Goal: Information Seeking & Learning: Find specific fact

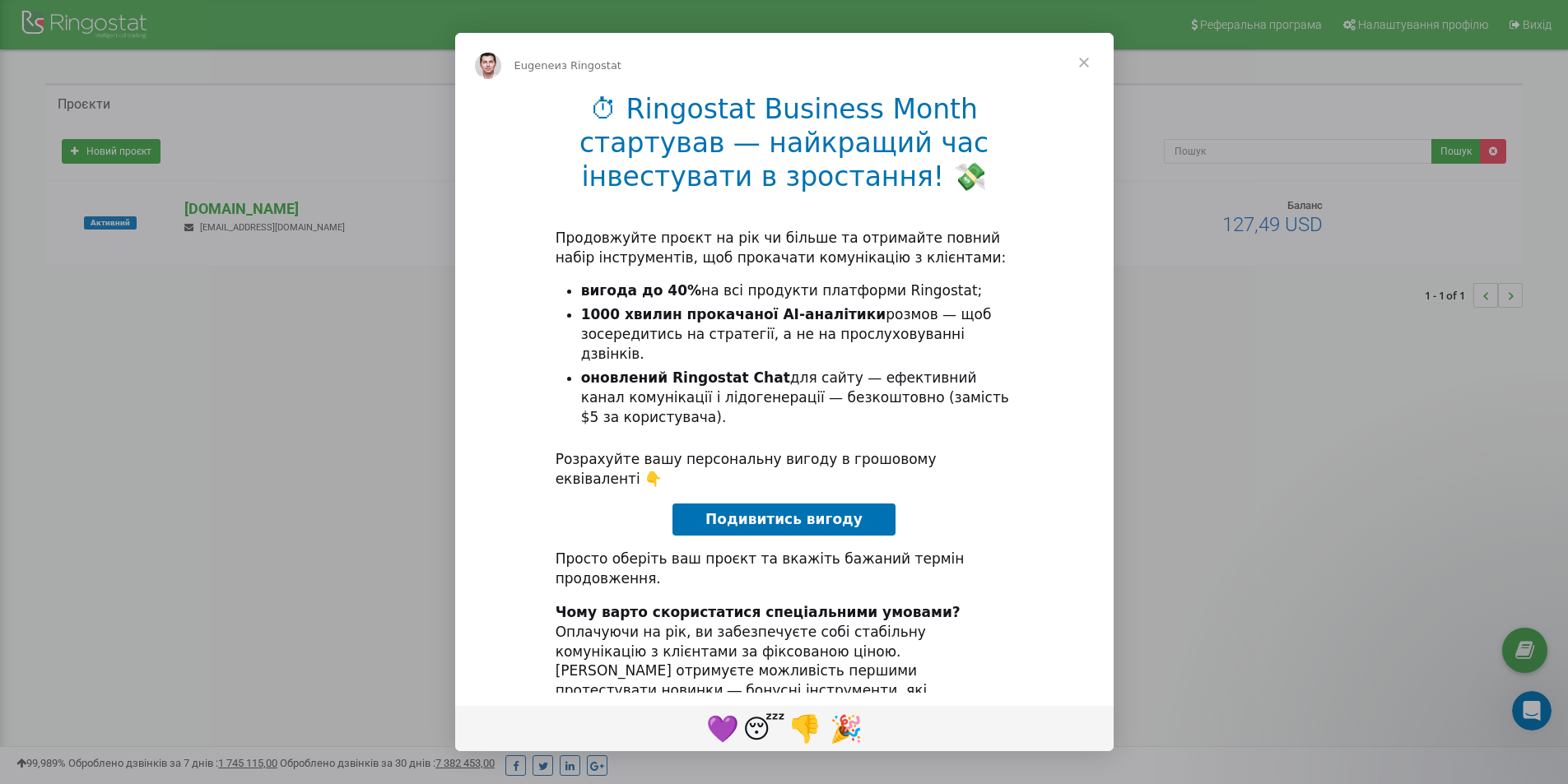
click at [1084, 66] on span "Закрыть" at bounding box center [1083, 62] width 59 height 59
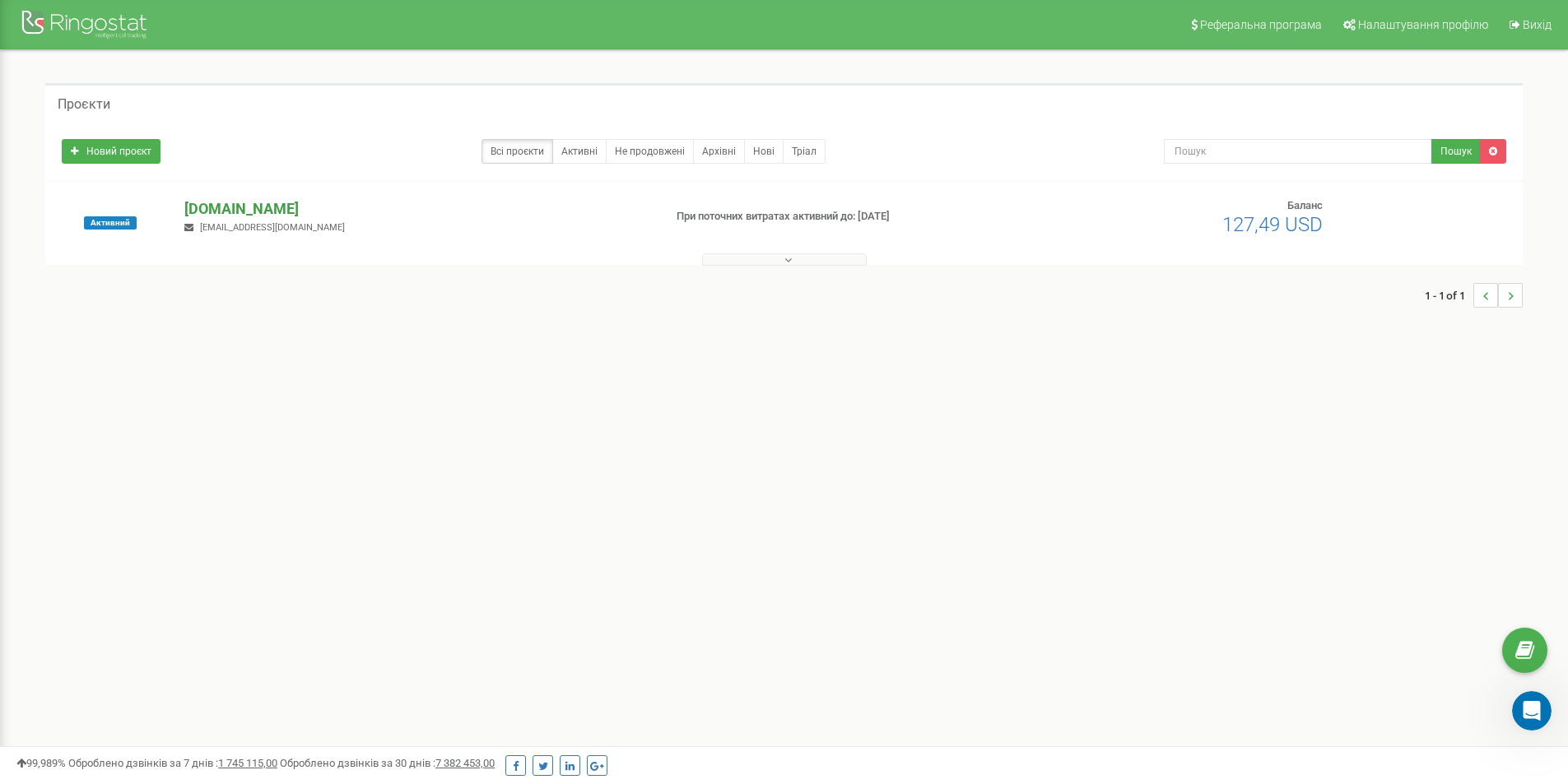
click at [266, 208] on p "[DOMAIN_NAME]" at bounding box center [416, 209] width 465 height 22
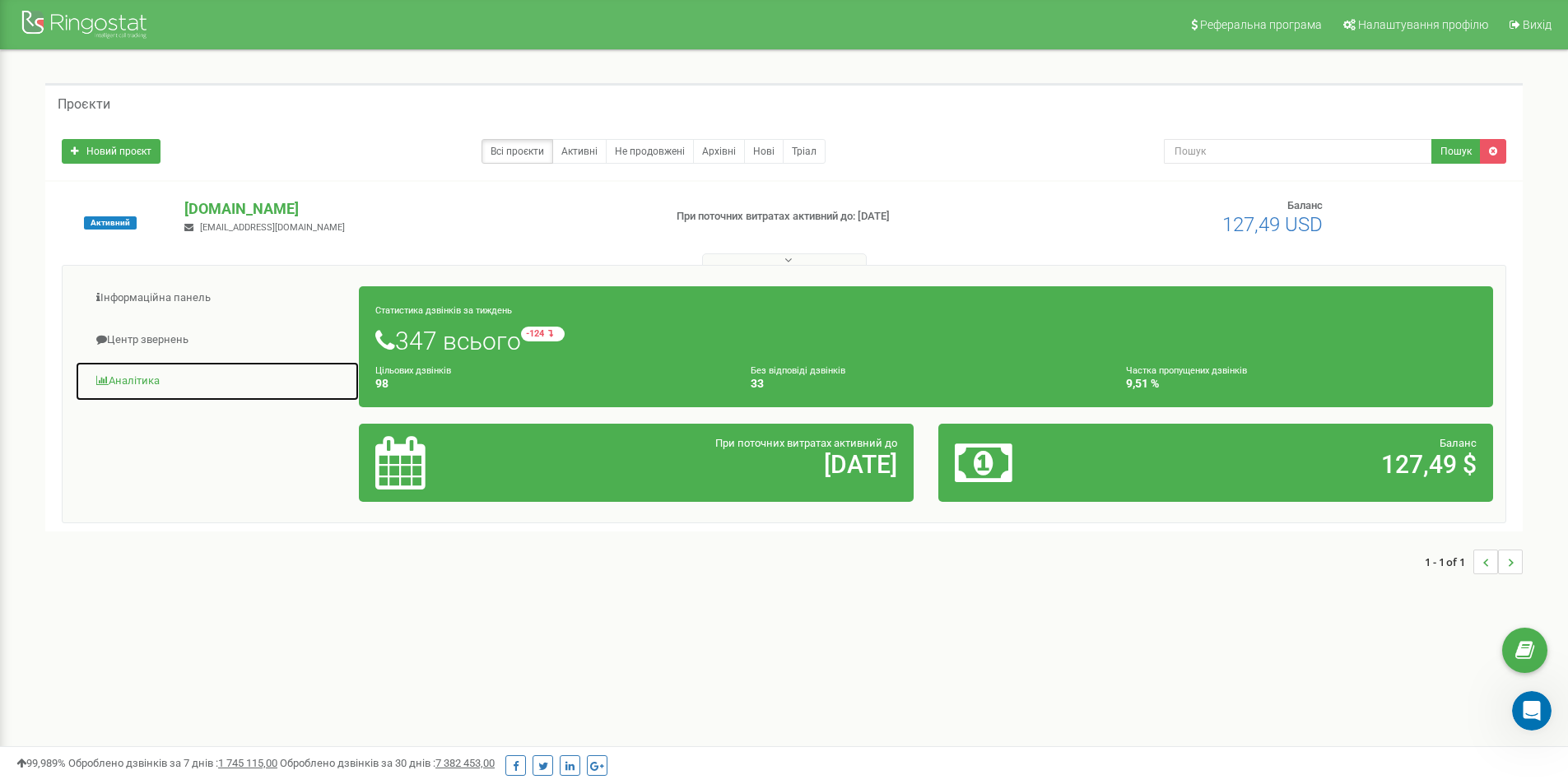
click at [145, 383] on link "Аналiтика" at bounding box center [217, 381] width 285 height 41
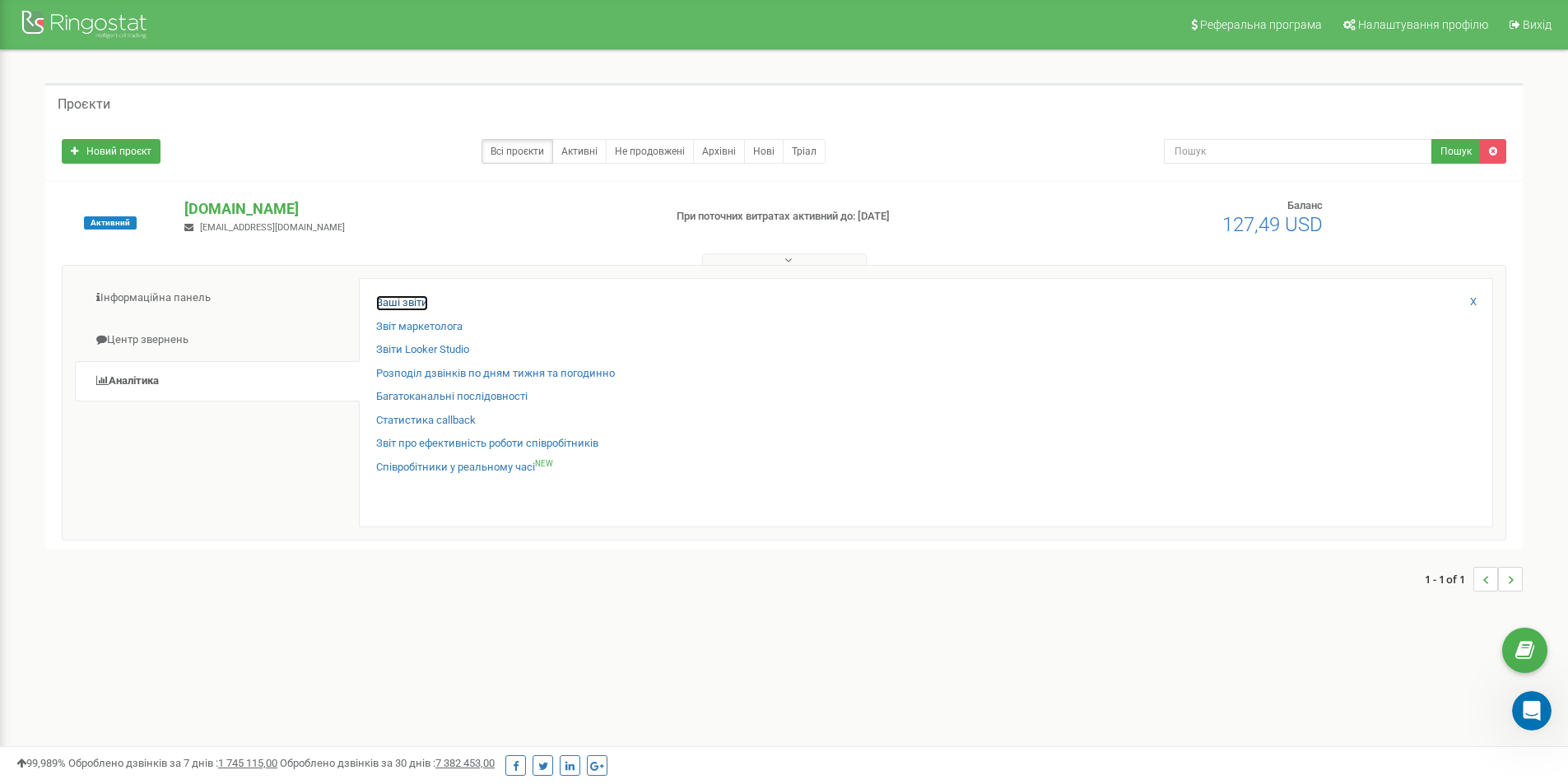
click at [401, 305] on link "Ваші звіти" at bounding box center [402, 303] width 52 height 16
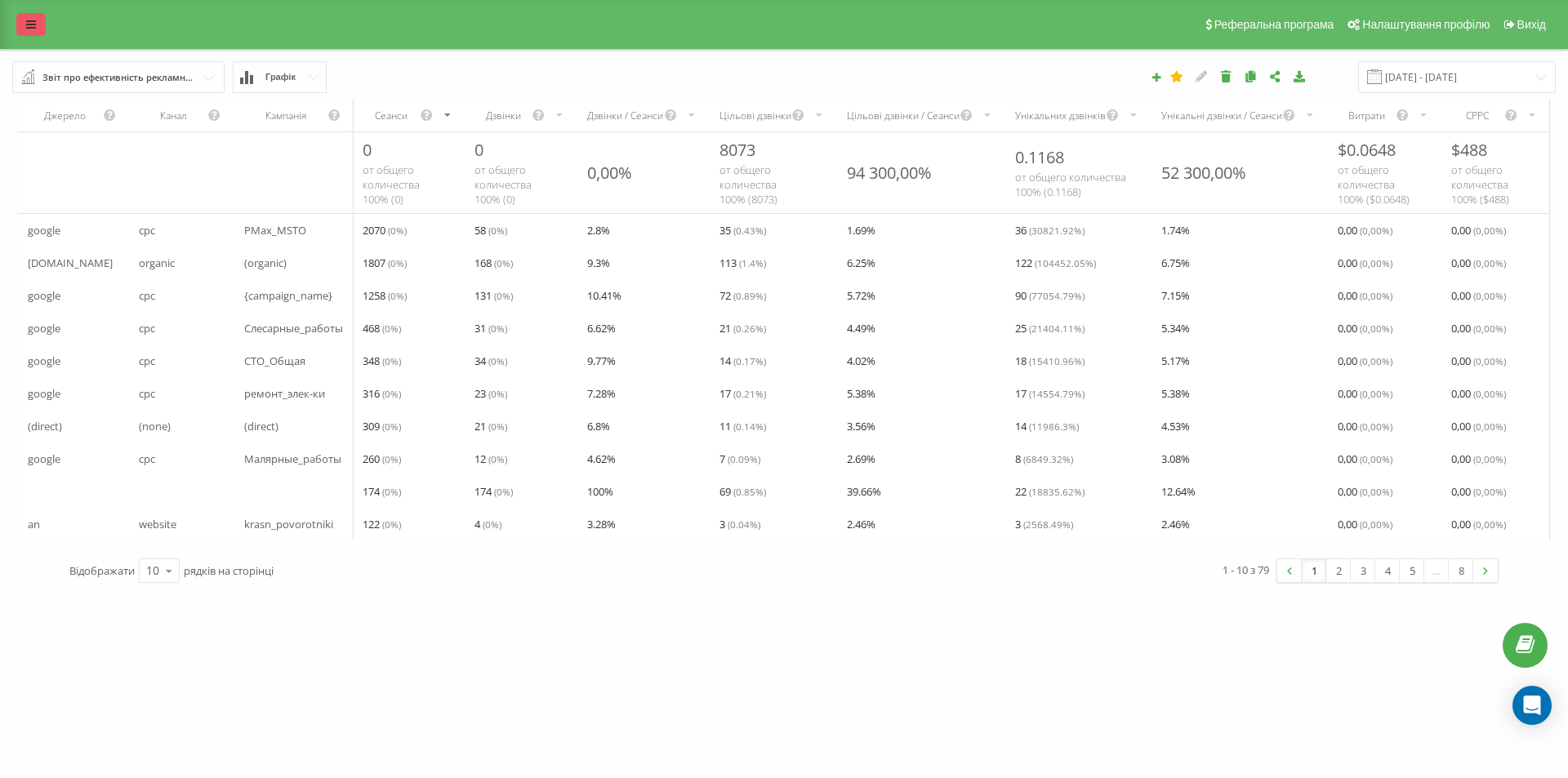
click at [24, 22] on link at bounding box center [30, 24] width 29 height 22
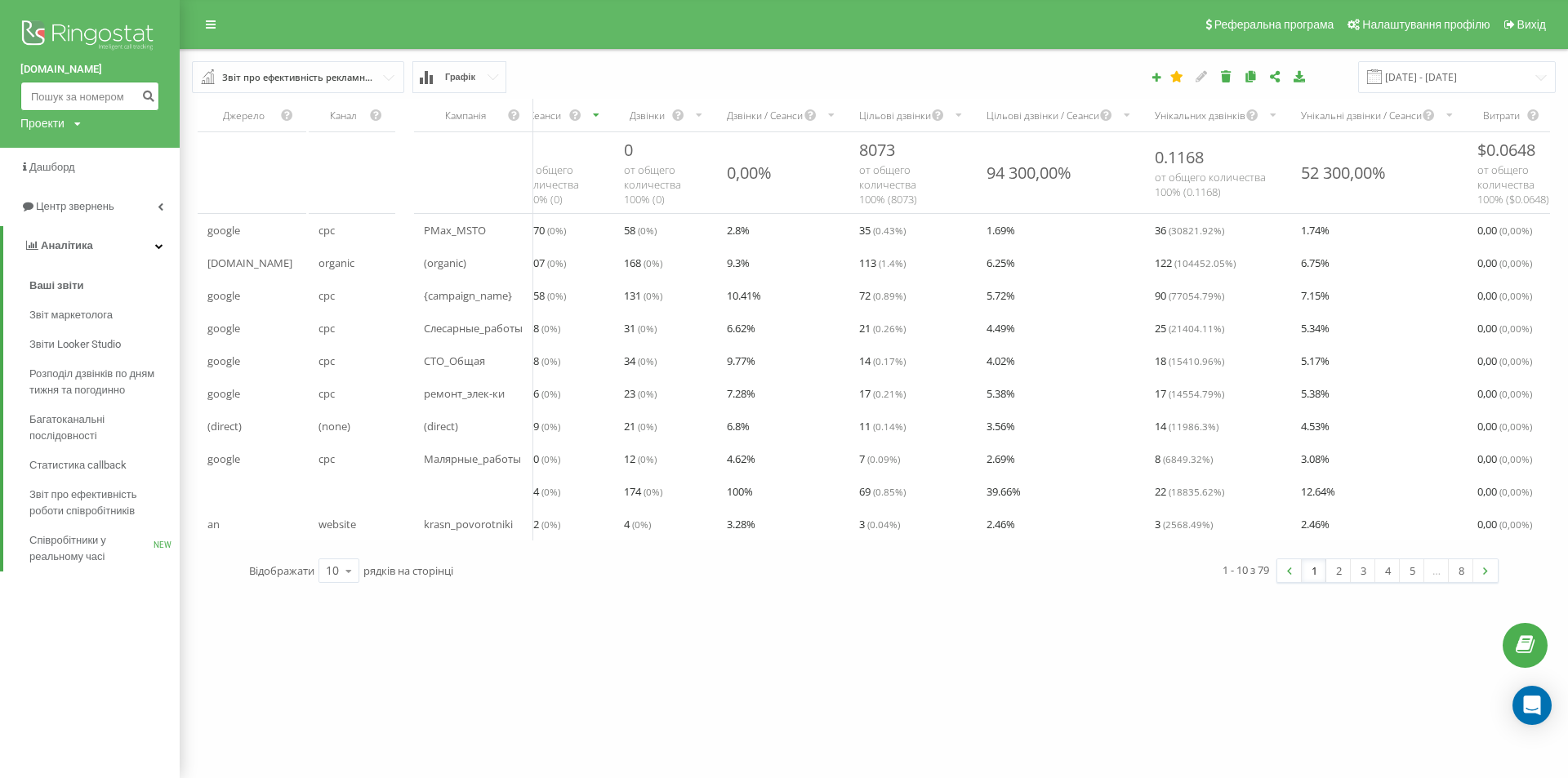
click at [93, 90] on input at bounding box center [90, 95] width 139 height 29
paste input "380996554682"
type input "380996554682"
click at [138, 95] on button "submit" at bounding box center [149, 95] width 22 height 29
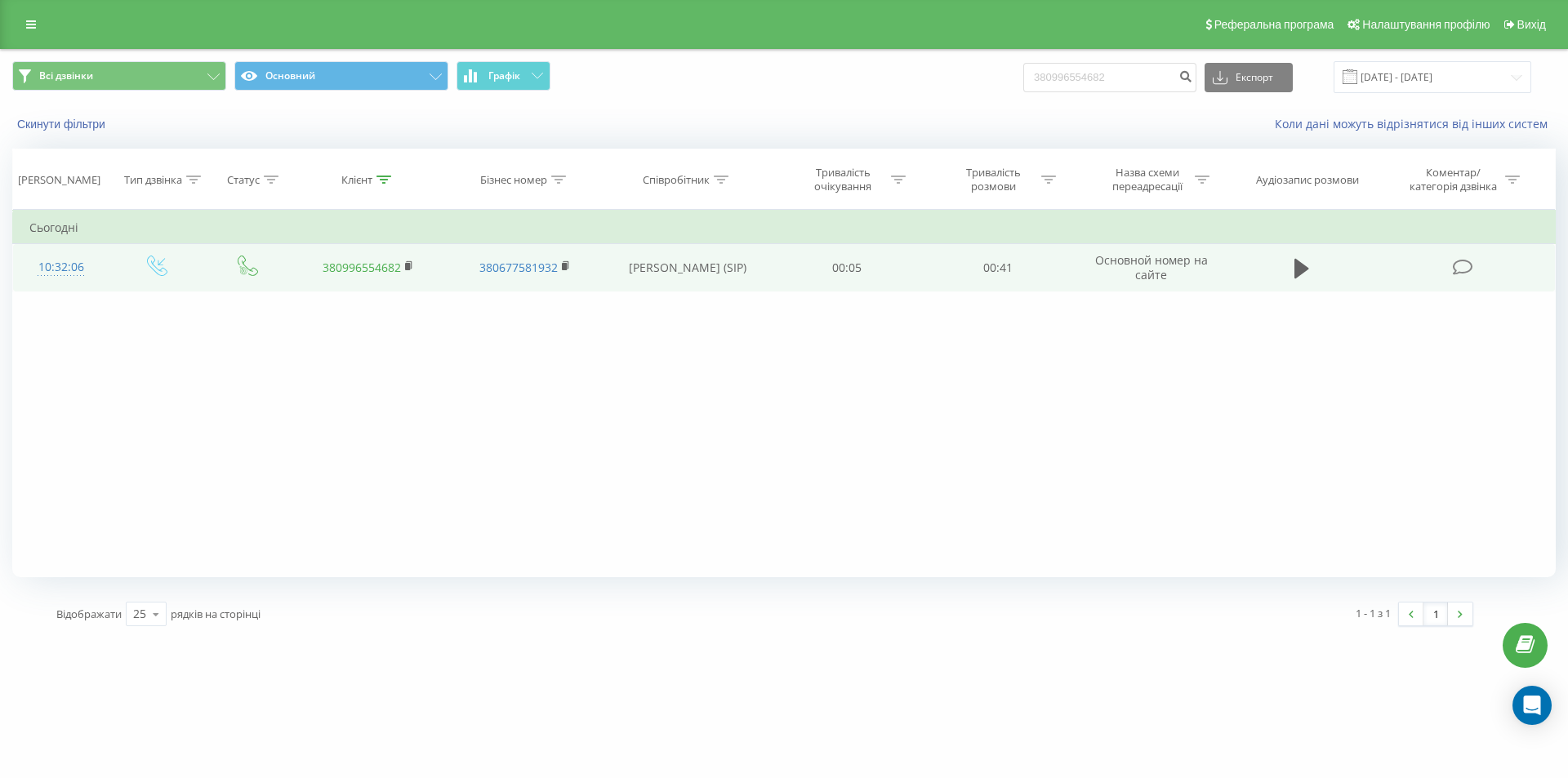
click at [373, 266] on link "380996554682" at bounding box center [362, 267] width 79 height 16
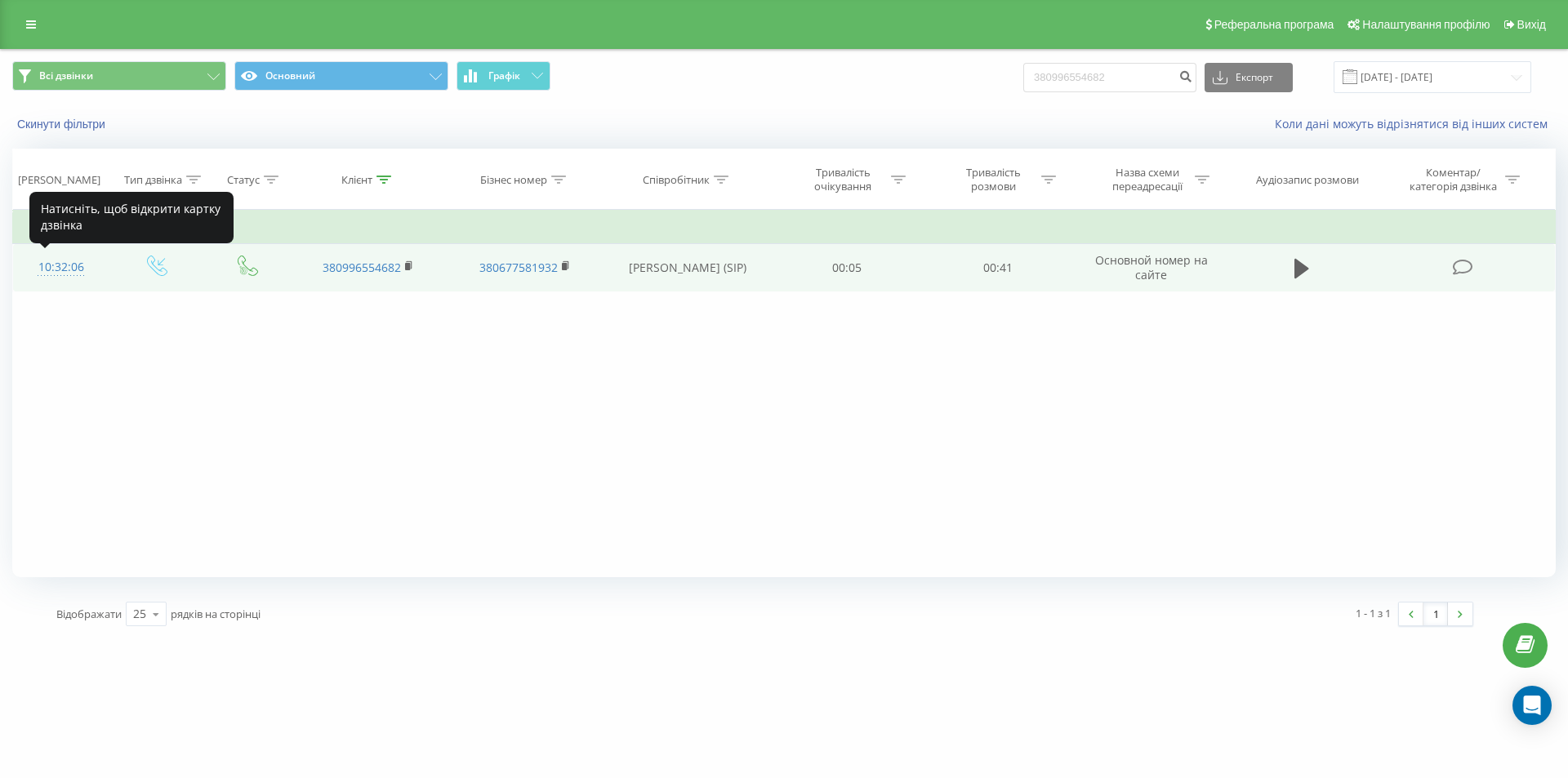
click at [57, 267] on div "10:32:06" at bounding box center [61, 268] width 64 height 32
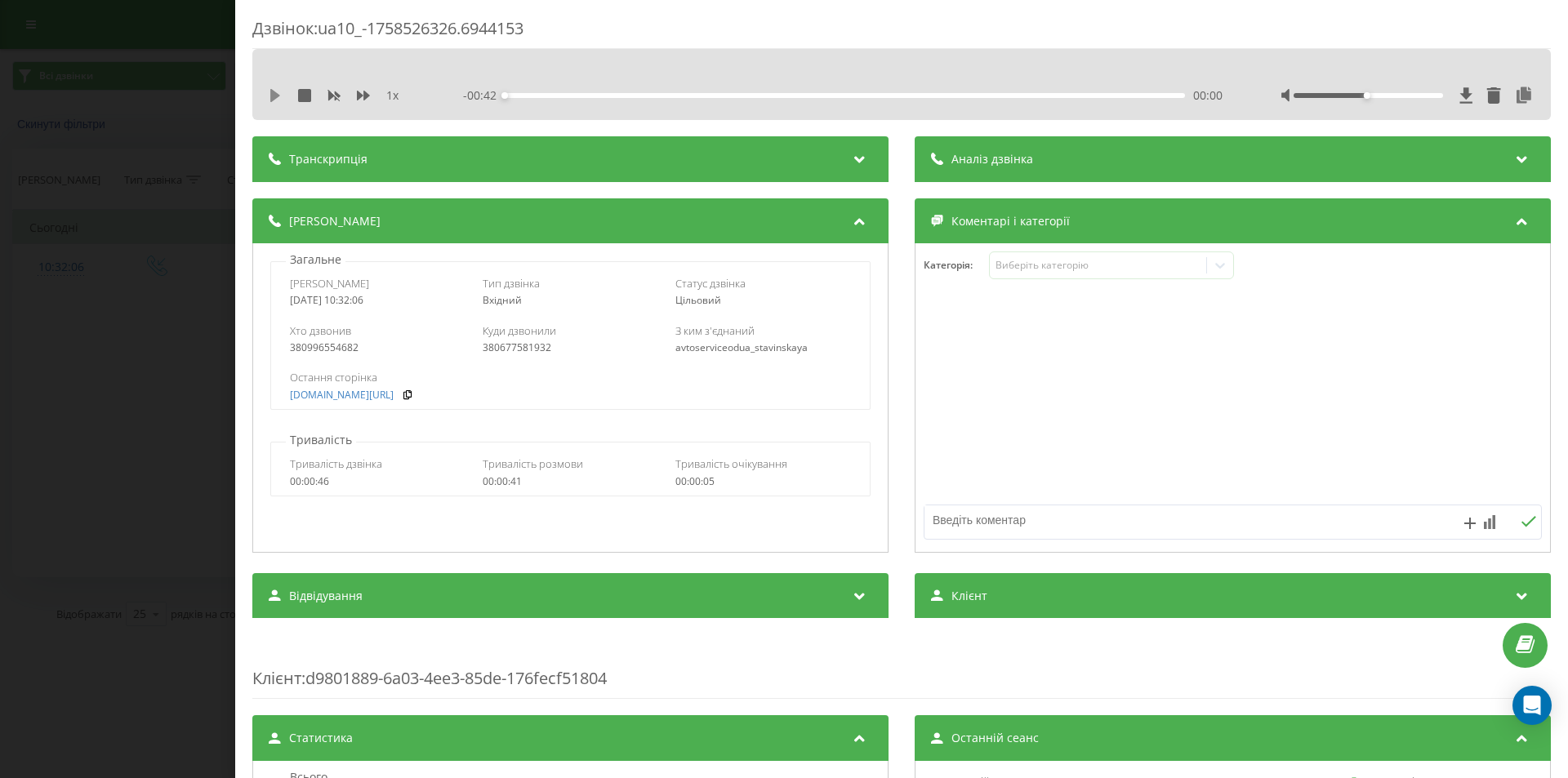
click at [273, 93] on icon at bounding box center [275, 95] width 9 height 13
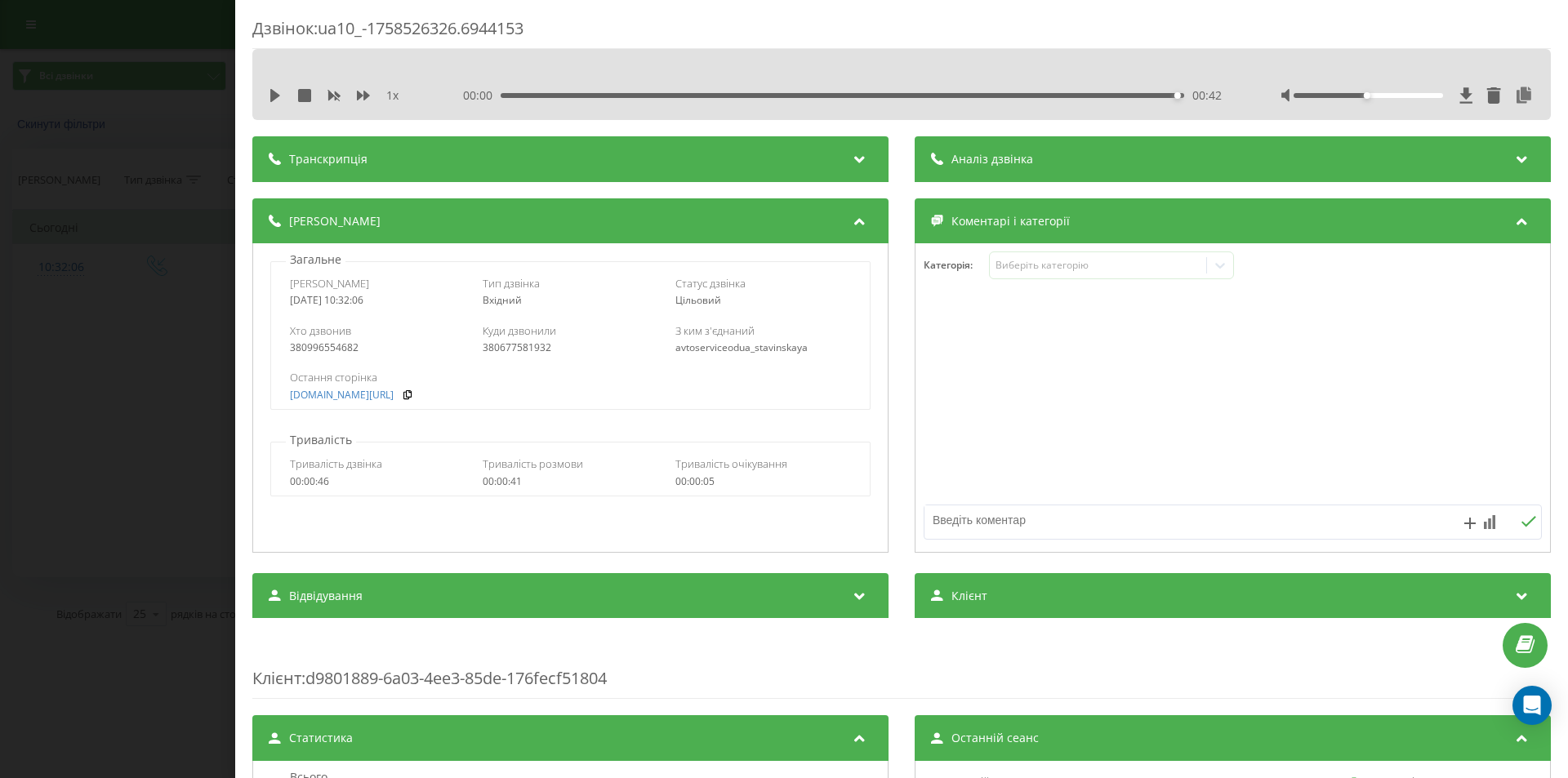
click at [891, 425] on div "Деталі дзвінка Загальне Дата дзвінка 2025-09-22 10:32:06 Тип дзвінка Вхідний Ст…" at bounding box center [901, 377] width 1298 height 359
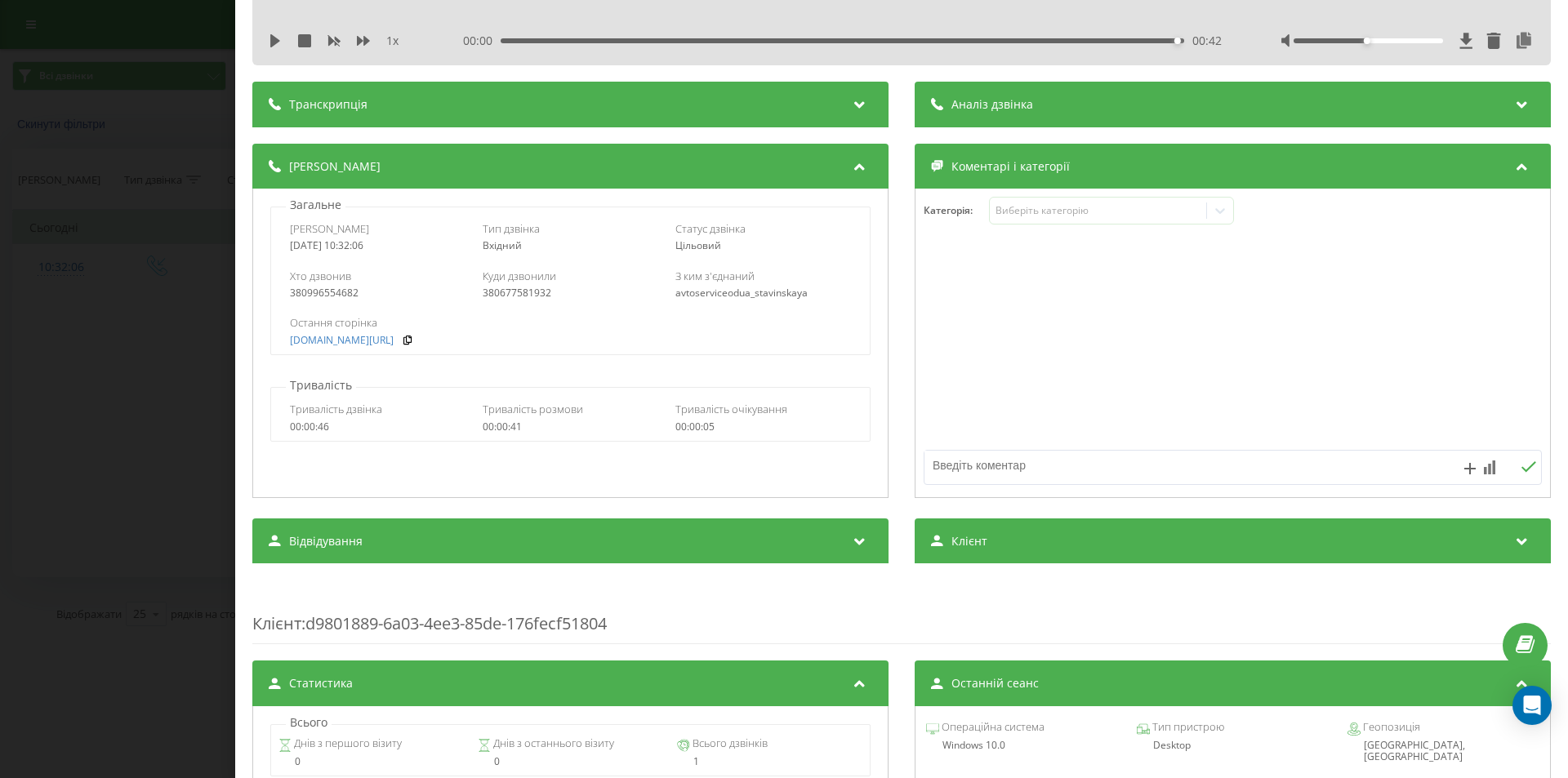
scroll to position [481, 0]
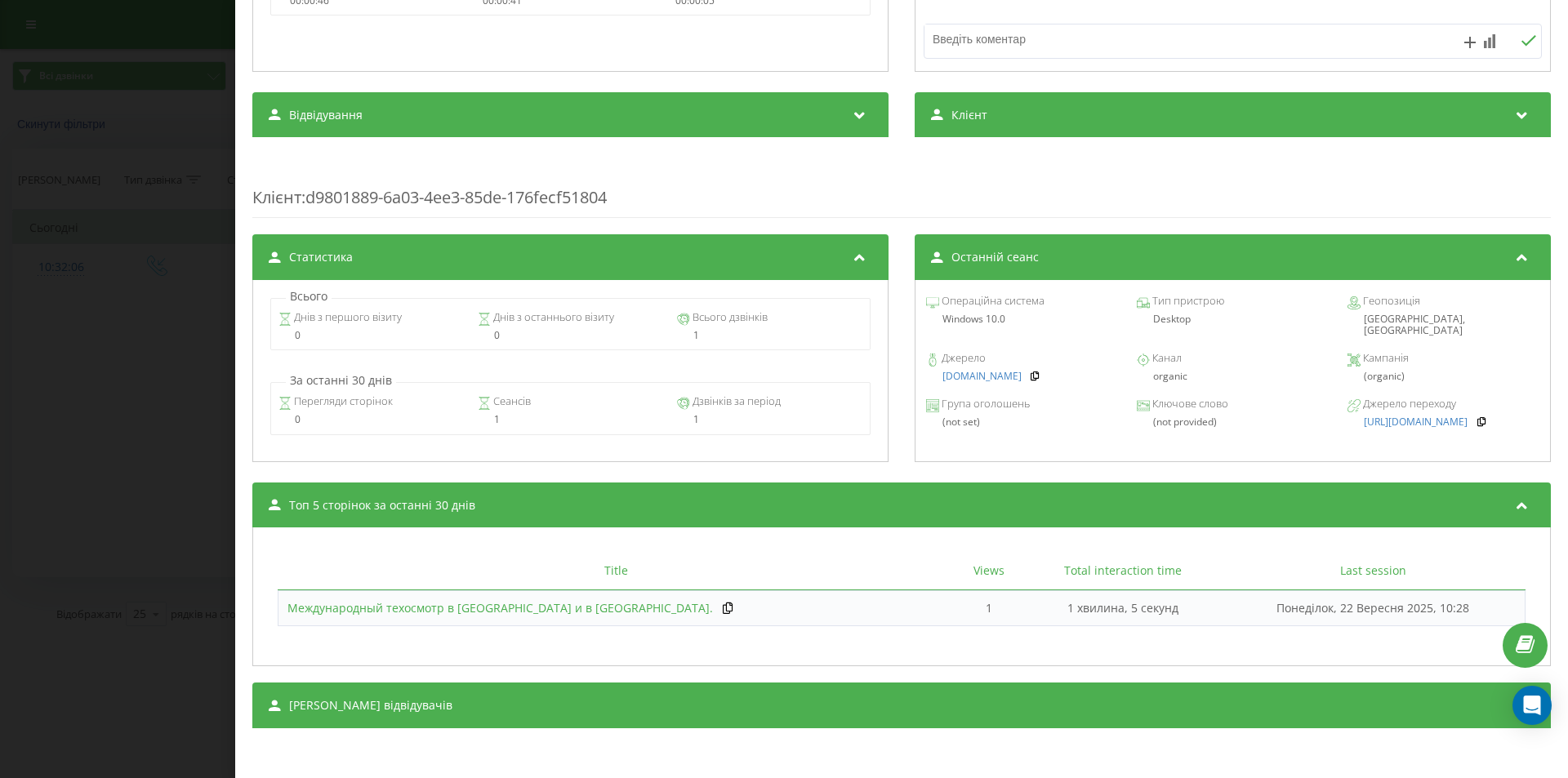
click at [504, 611] on span "Международный техосмотр в Одессе и в Черноморске." at bounding box center [500, 608] width 425 height 16
